Goal: Task Accomplishment & Management: Use online tool/utility

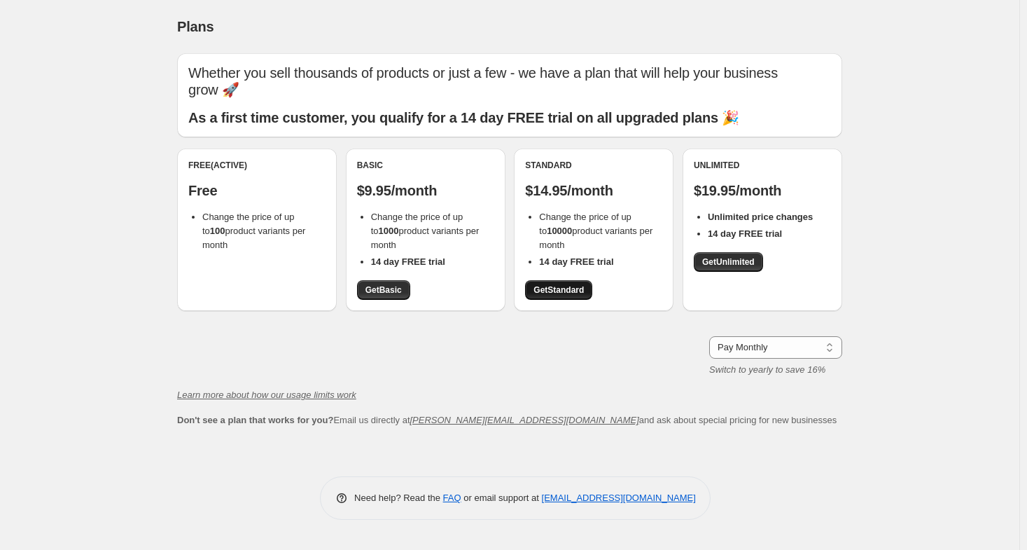
click at [561, 286] on span "Get Standard" at bounding box center [558, 289] width 50 height 11
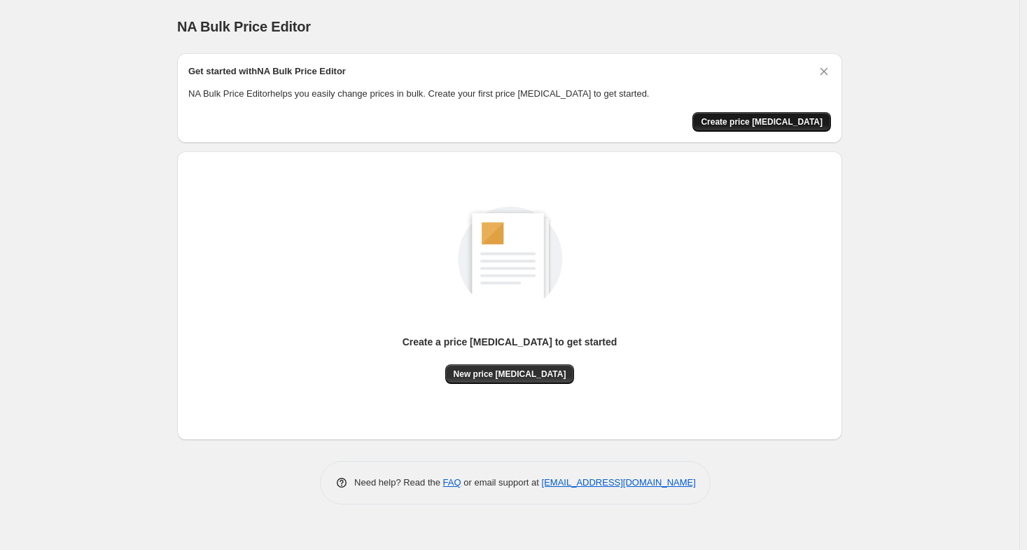
click at [793, 118] on span "Create price [MEDICAL_DATA]" at bounding box center [762, 121] width 122 height 11
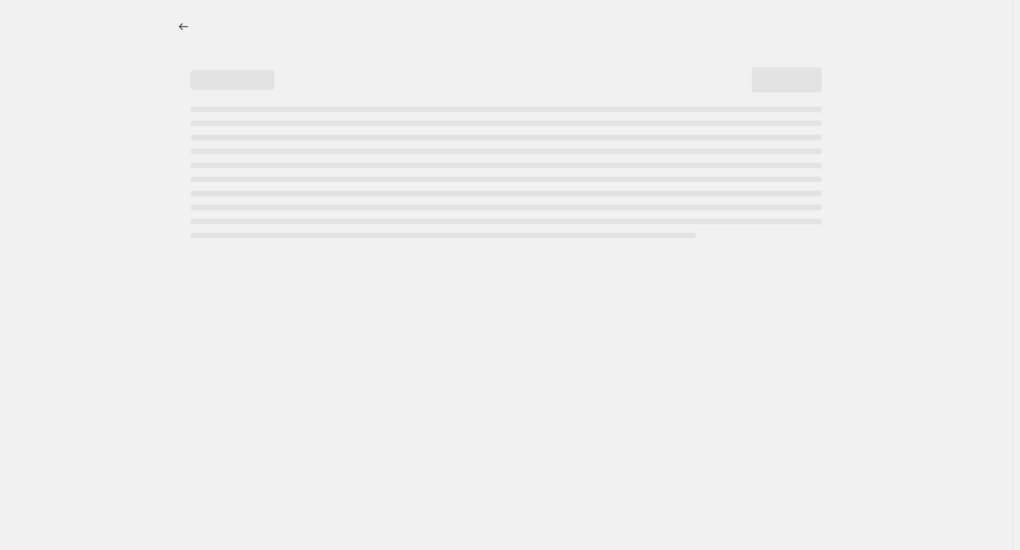
select select "percentage"
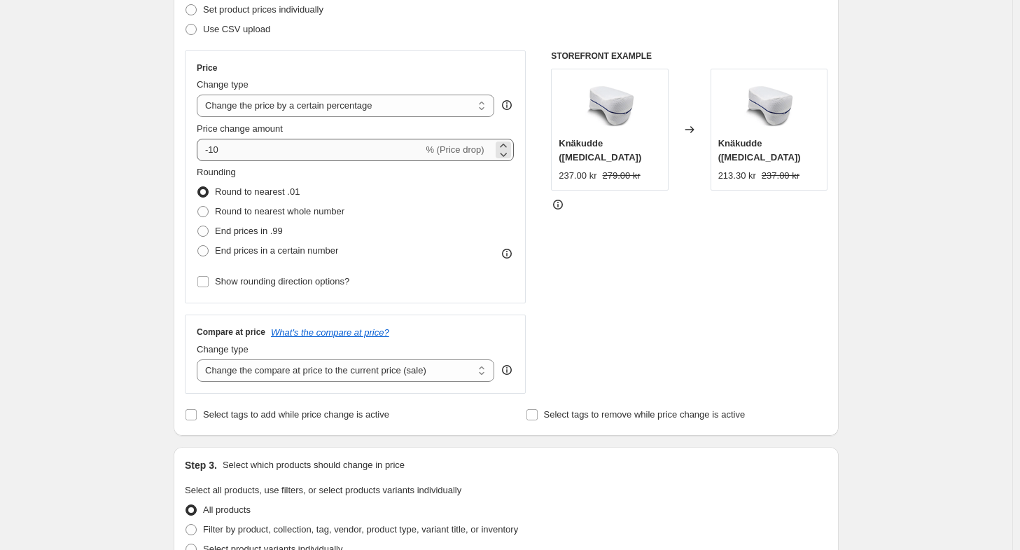
scroll to position [210, 0]
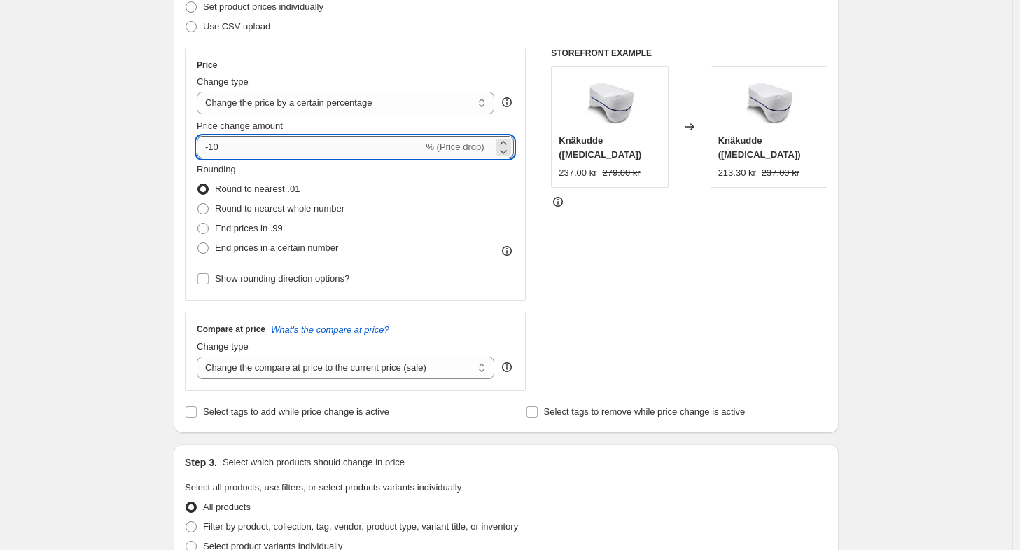
click at [316, 144] on input "-10" at bounding box center [310, 147] width 226 height 22
type input "15"
click at [288, 250] on span "End prices in a certain number" at bounding box center [276, 247] width 123 height 11
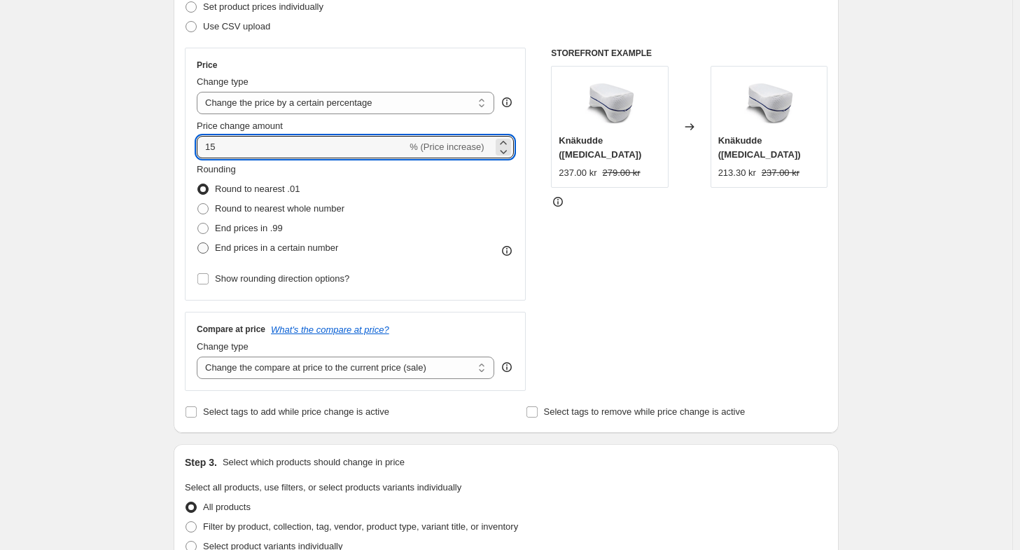
click at [198, 243] on input "End prices in a certain number" at bounding box center [197, 242] width 1 height 1
radio input "true"
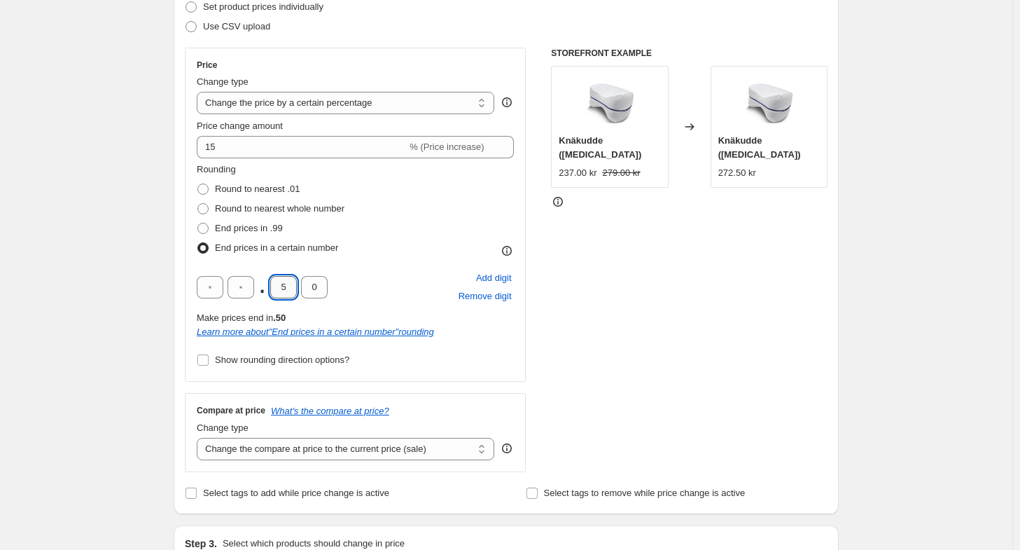
click at [291, 285] on input "5" at bounding box center [283, 287] width 27 height 22
type input "9"
type input "5"
click at [162, 173] on div "Create new price change job. This page is ready Create new price change job Dra…" at bounding box center [506, 530] width 699 height 1481
click at [293, 205] on span "Round to nearest whole number" at bounding box center [280, 208] width 130 height 11
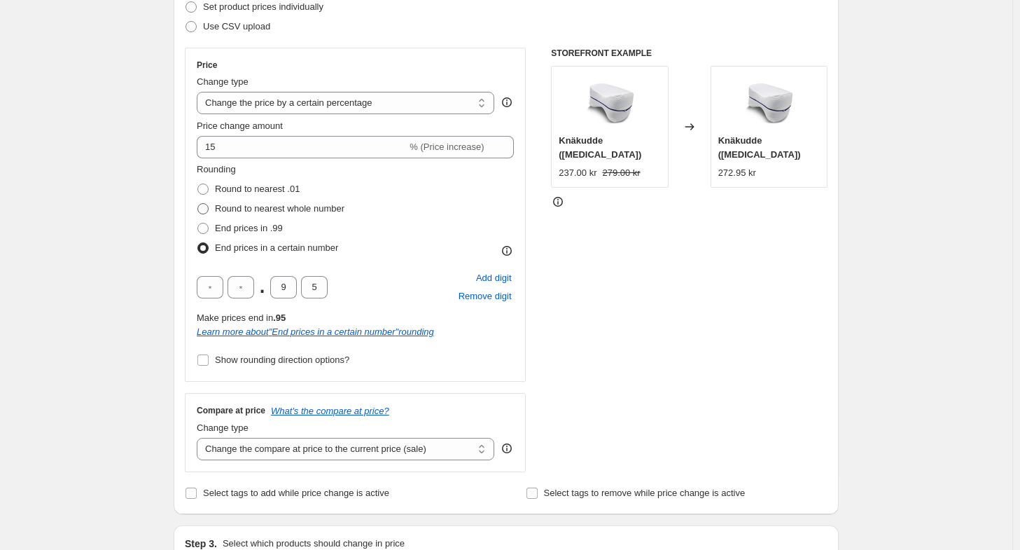
click at [198, 204] on input "Round to nearest whole number" at bounding box center [197, 203] width 1 height 1
radio input "true"
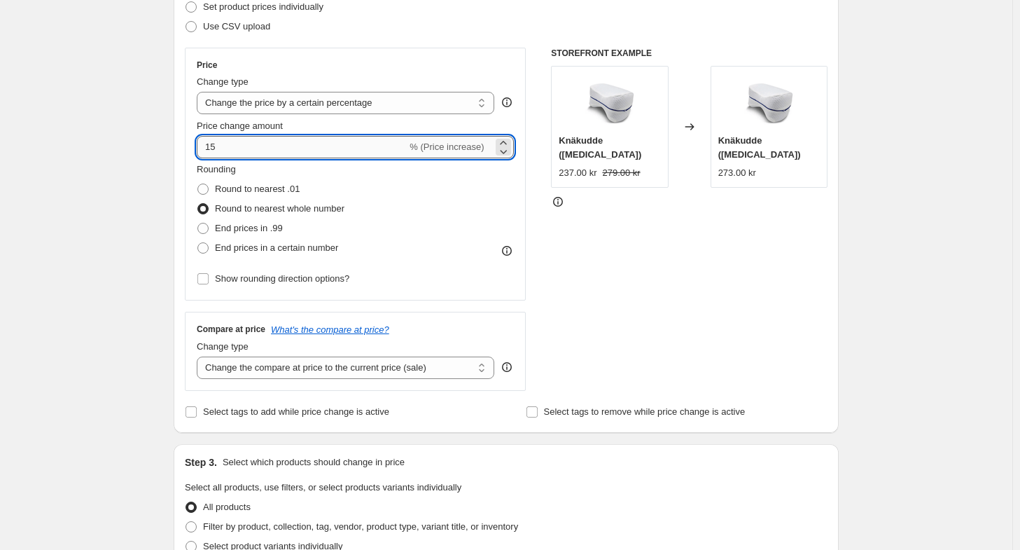
click at [333, 150] on input "15" at bounding box center [302, 147] width 210 height 22
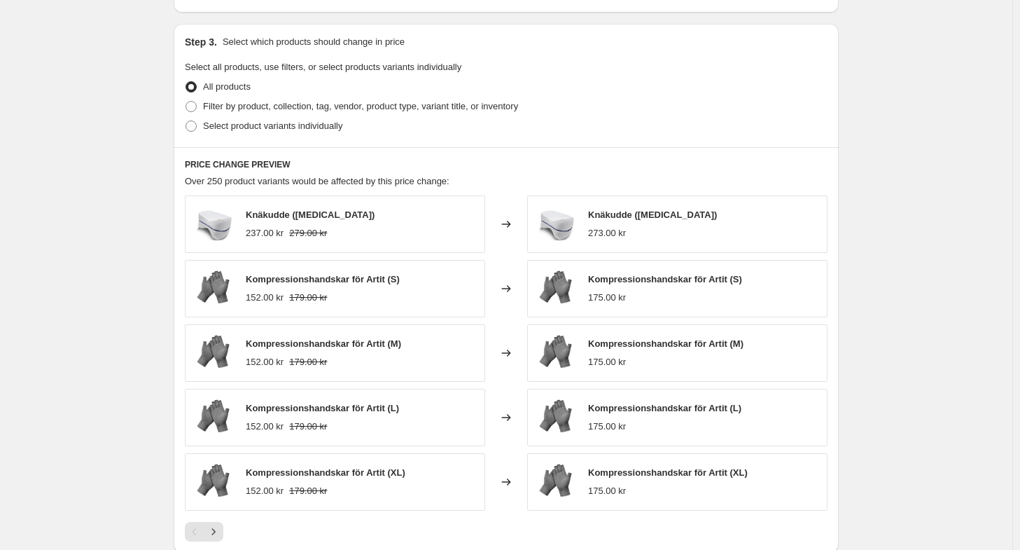
click at [136, 159] on div "Create new price change job. This page is ready Create new price change job Dra…" at bounding box center [506, 70] width 1012 height 1400
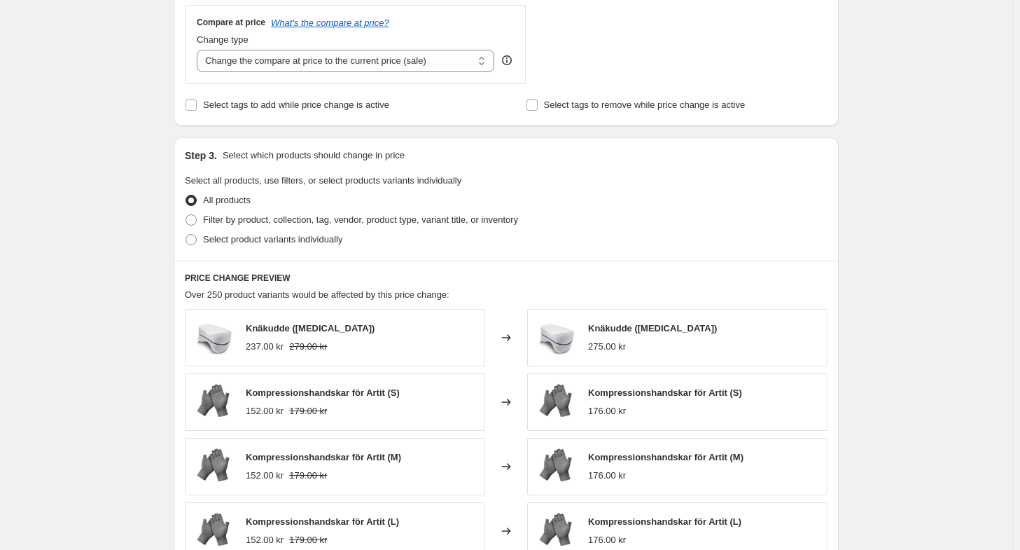
scroll to position [280, 0]
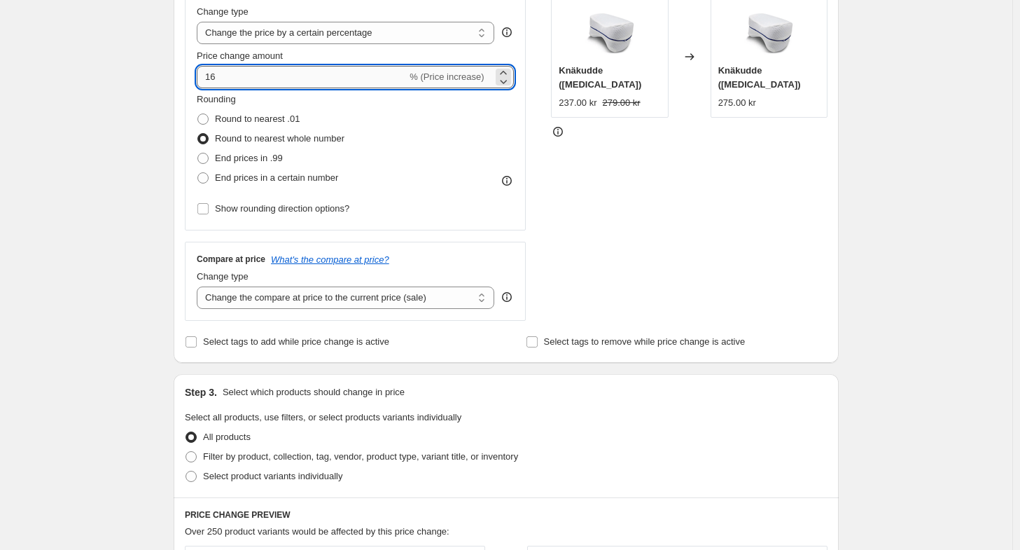
click at [268, 71] on input "16" at bounding box center [302, 77] width 210 height 22
click at [103, 90] on div "Create new price change job. This page is ready Create new price change job Dra…" at bounding box center [506, 420] width 1012 height 1400
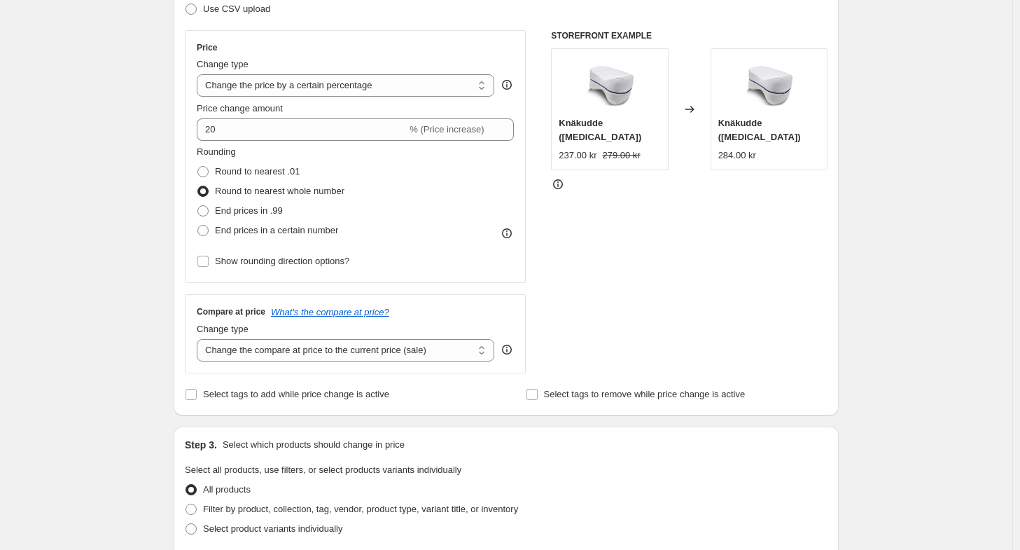
scroll to position [210, 0]
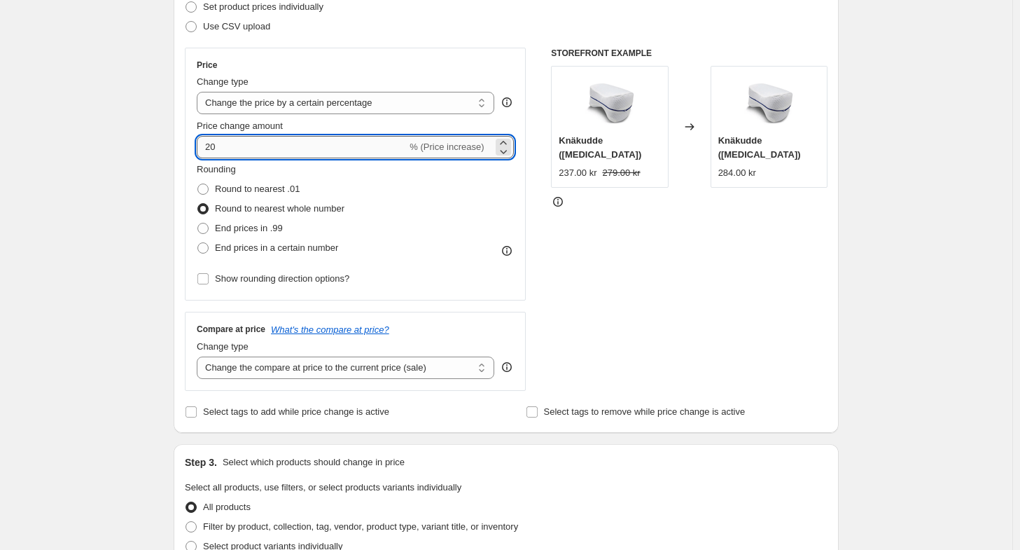
click at [256, 143] on input "20" at bounding box center [302, 147] width 210 height 22
type input "2"
type input "15"
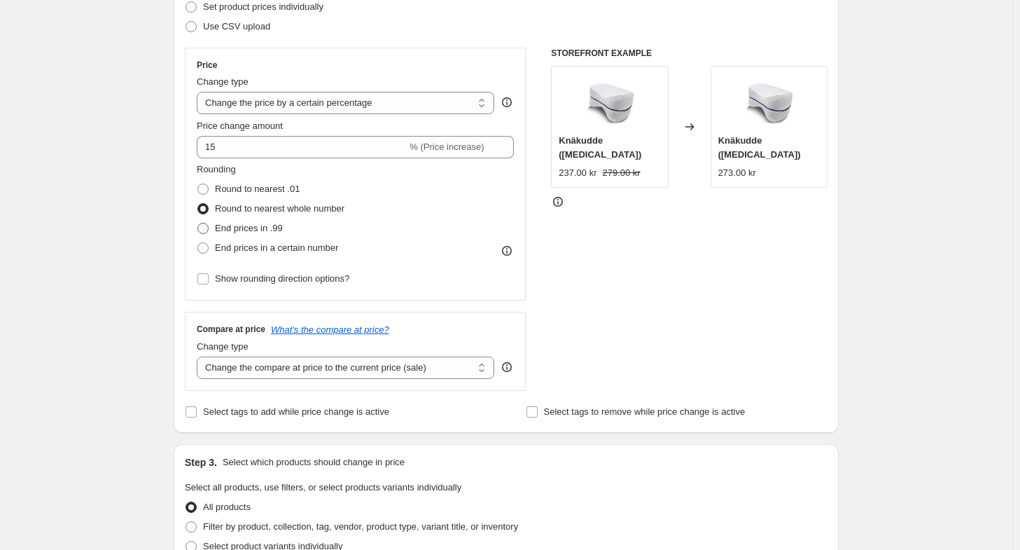
click at [274, 226] on span "End prices in .99" at bounding box center [249, 228] width 68 height 11
click at [198, 223] on input "End prices in .99" at bounding box center [197, 223] width 1 height 1
radio input "true"
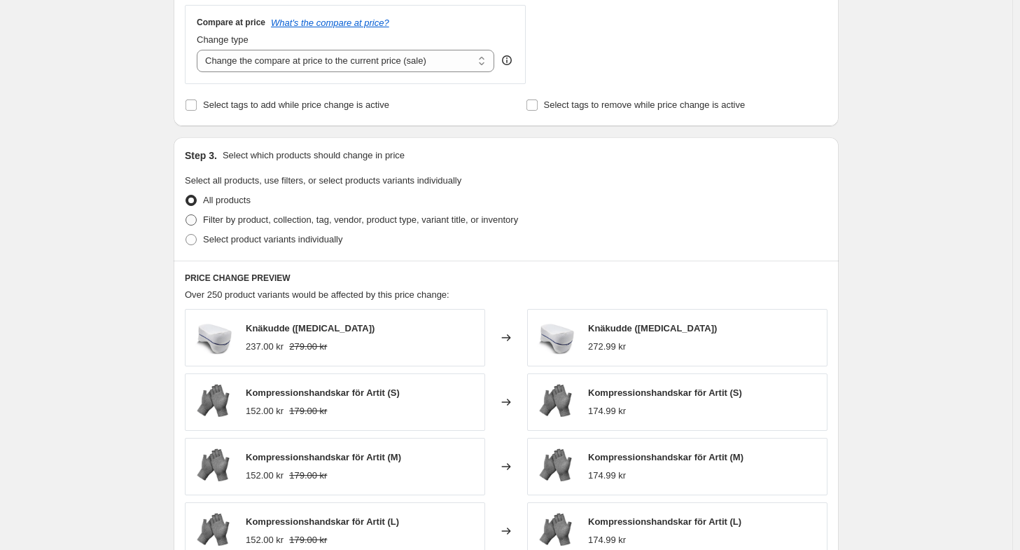
scroll to position [350, 0]
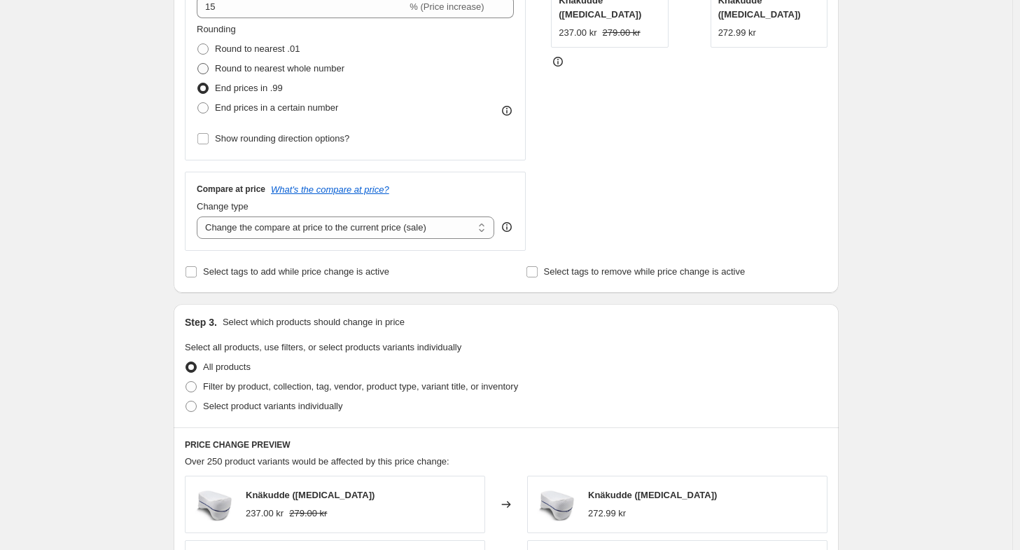
click at [308, 68] on span "Round to nearest whole number" at bounding box center [280, 68] width 130 height 11
click at [198, 64] on input "Round to nearest whole number" at bounding box center [197, 63] width 1 height 1
radio input "true"
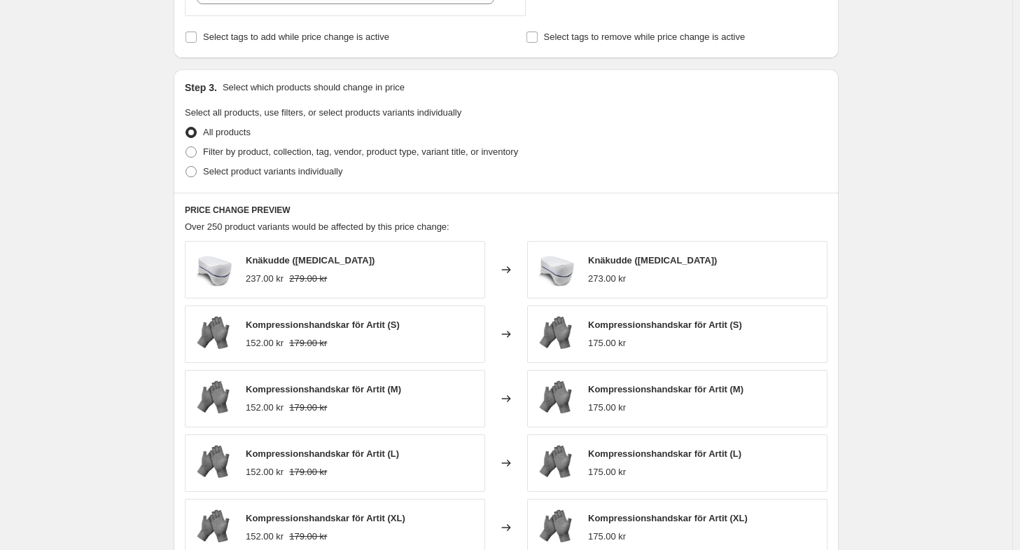
scroll to position [700, 0]
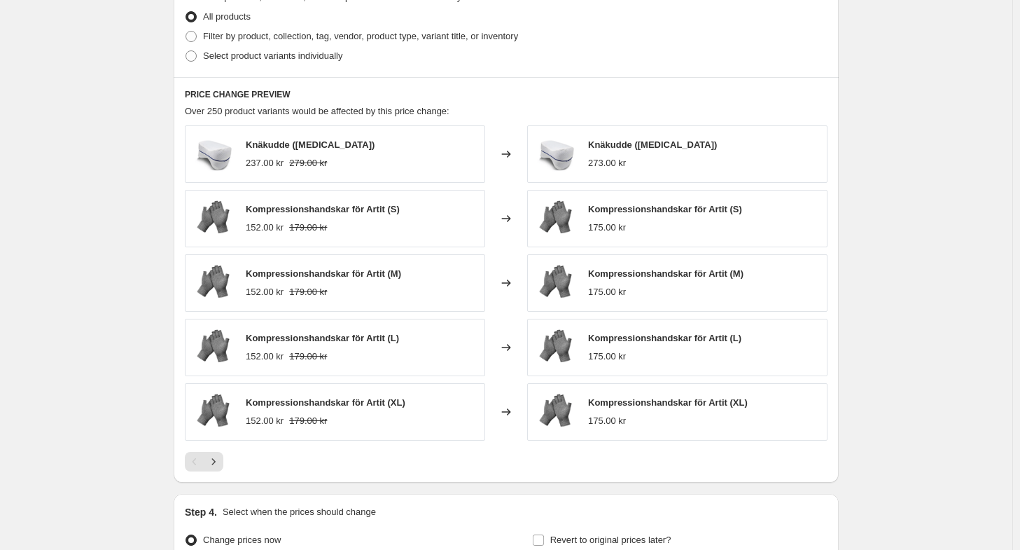
click at [20, 201] on div "Create new price change job. This page is ready Create new price change job Dra…" at bounding box center [506, 0] width 1012 height 1400
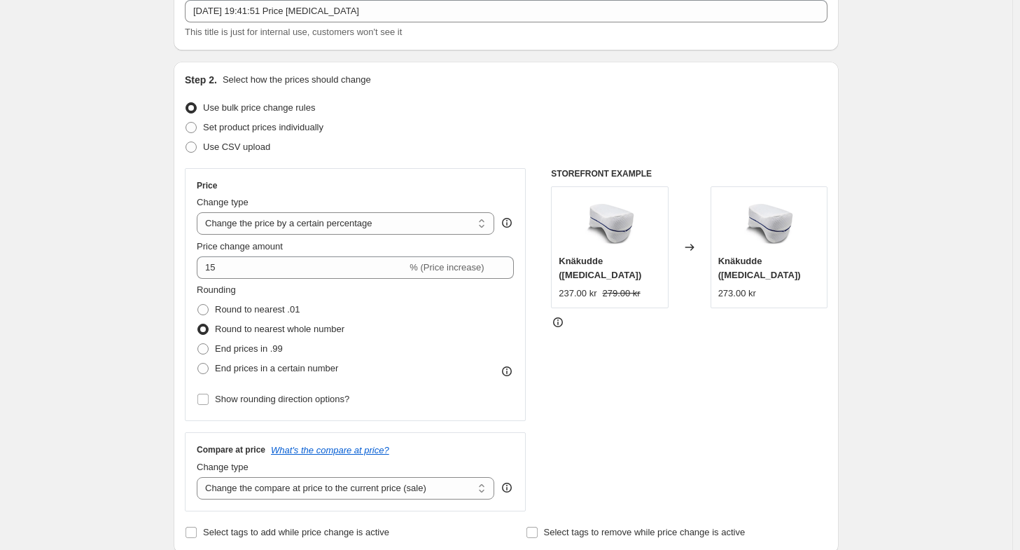
scroll to position [70, 0]
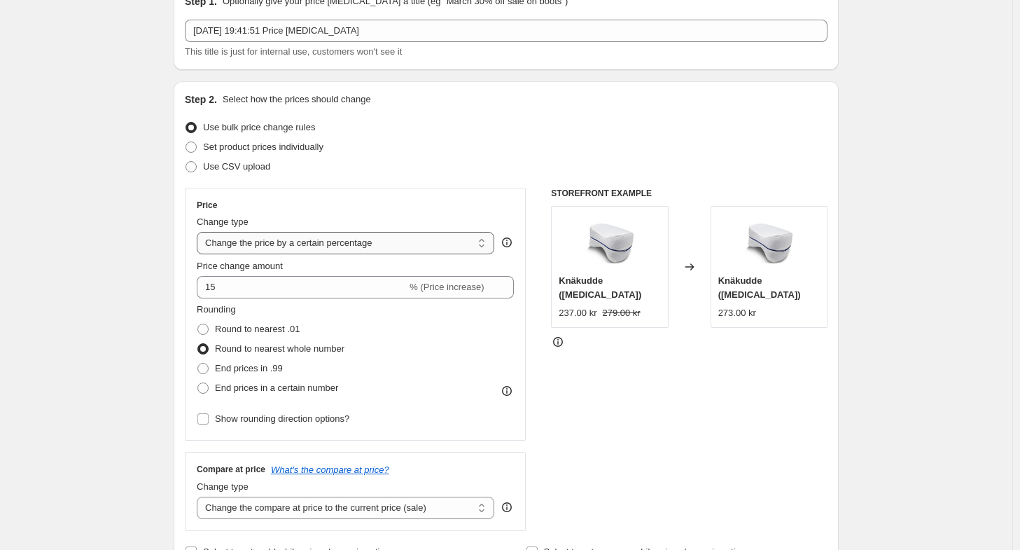
click at [392, 235] on select "Change the price to a certain amount Change the price by a certain amount Chang…" at bounding box center [346, 243] width 298 height 22
click at [391, 235] on select "Change the price to a certain amount Change the price by a certain amount Chang…" at bounding box center [346, 243] width 298 height 22
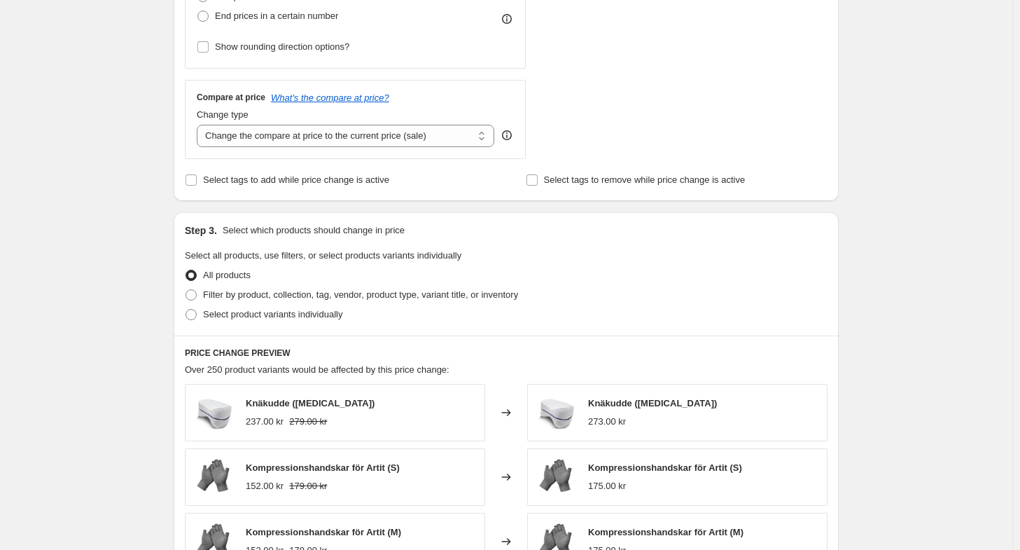
scroll to position [350, 0]
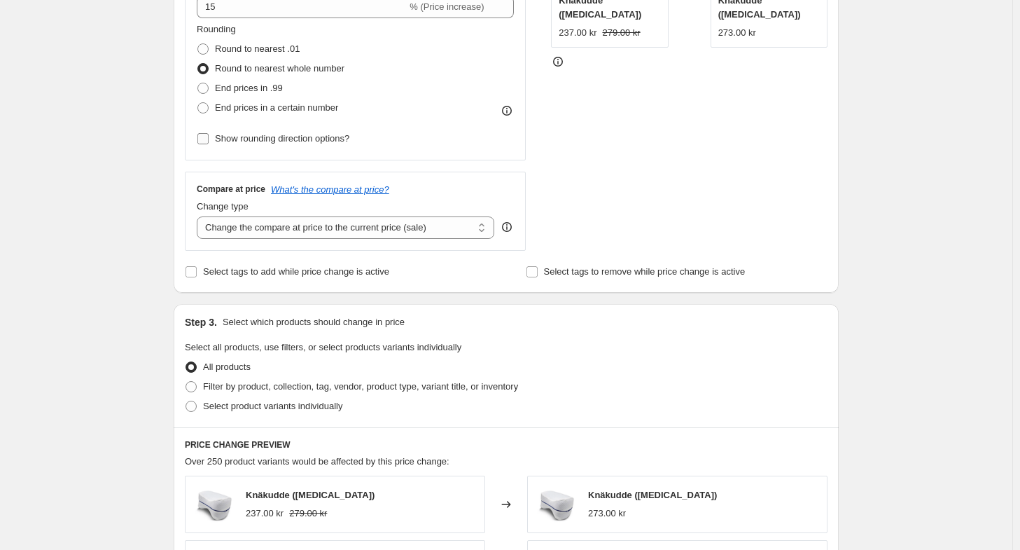
click at [285, 138] on span "Show rounding direction options?" at bounding box center [282, 138] width 134 height 11
click at [209, 138] on input "Show rounding direction options?" at bounding box center [202, 138] width 11 height 11
checkbox input "true"
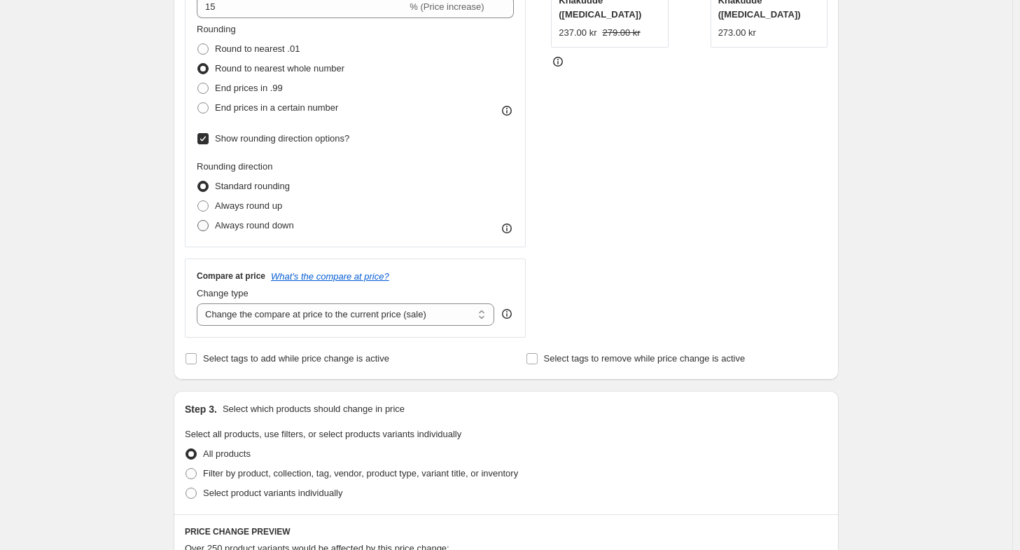
click at [274, 222] on span "Always round down" at bounding box center [254, 225] width 79 height 11
click at [198, 221] on input "Always round down" at bounding box center [197, 220] width 1 height 1
radio input "true"
click at [281, 109] on span "End prices in a certain number" at bounding box center [276, 107] width 123 height 11
click at [198, 103] on input "End prices in a certain number" at bounding box center [197, 102] width 1 height 1
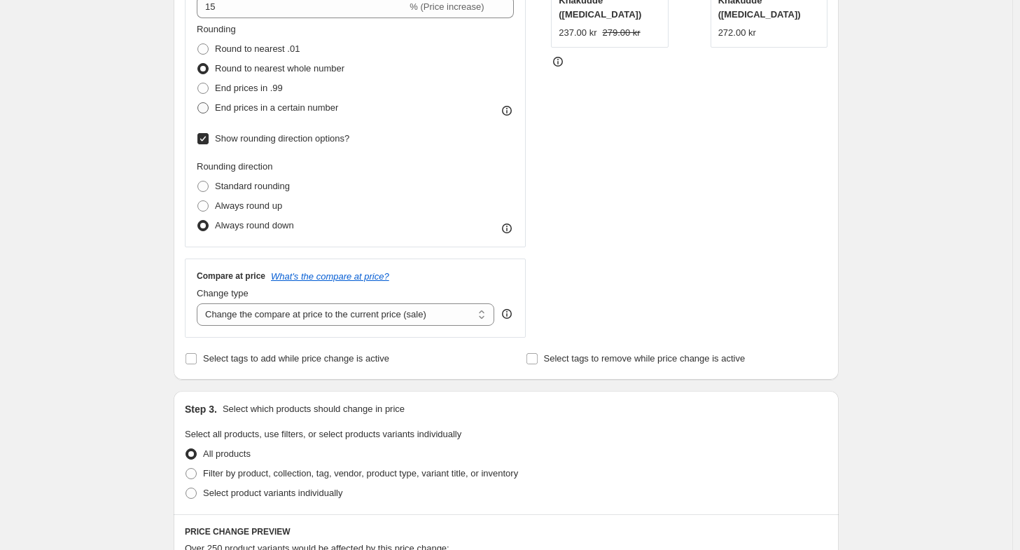
radio input "true"
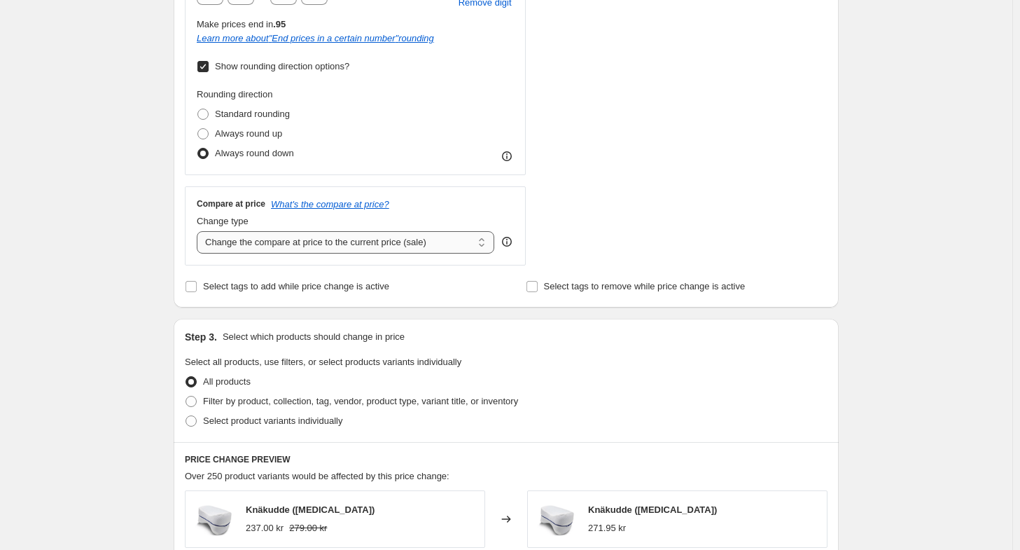
scroll to position [490, 0]
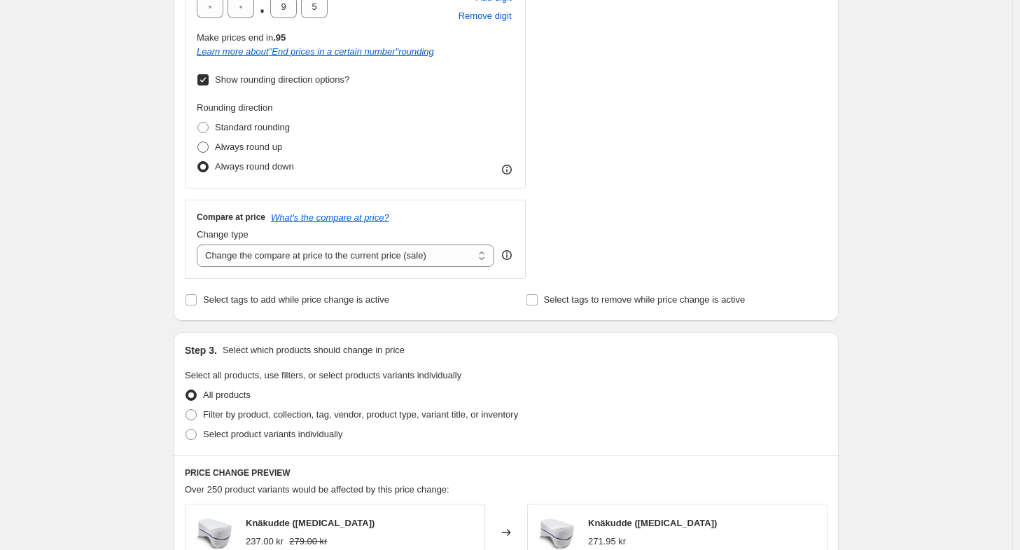
click at [272, 150] on span "Always round up" at bounding box center [248, 146] width 67 height 11
click at [198, 142] on input "Always round up" at bounding box center [197, 141] width 1 height 1
radio input "true"
click at [270, 125] on span "Standard rounding" at bounding box center [252, 127] width 75 height 11
click at [198, 123] on input "Standard rounding" at bounding box center [197, 122] width 1 height 1
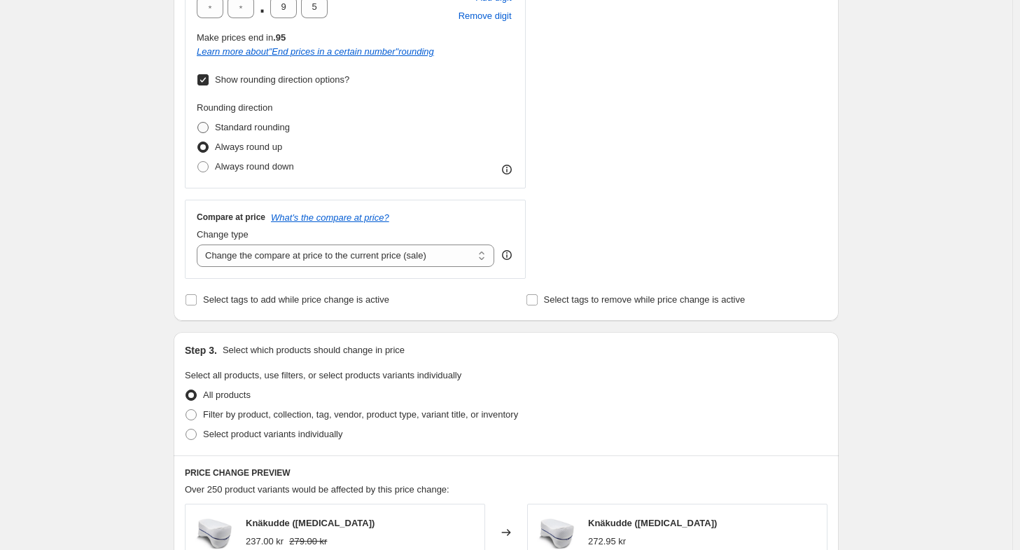
radio input "true"
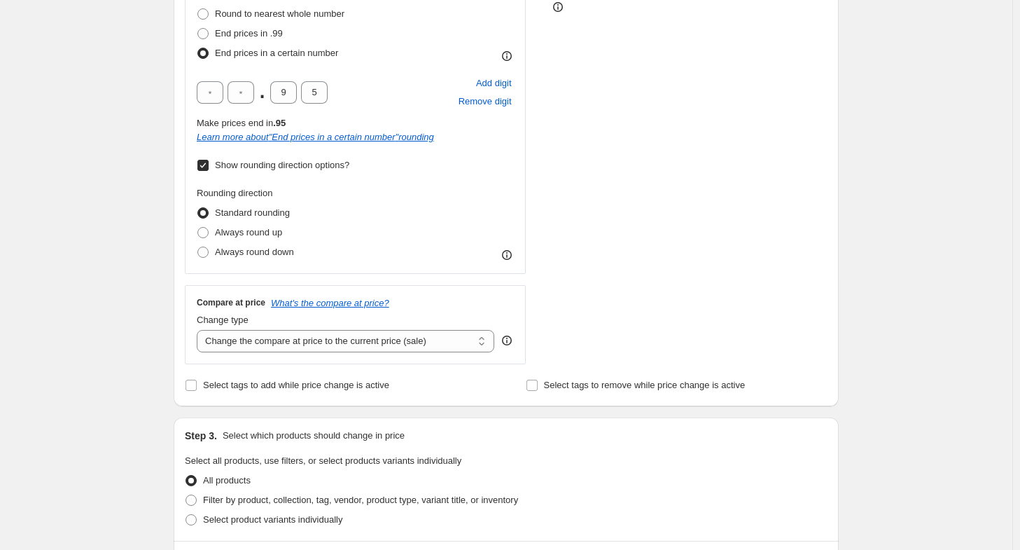
scroll to position [140, 0]
